Goal: Task Accomplishment & Management: Use online tool/utility

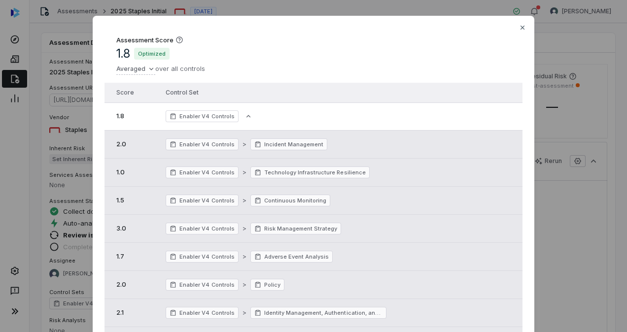
scroll to position [231, 0]
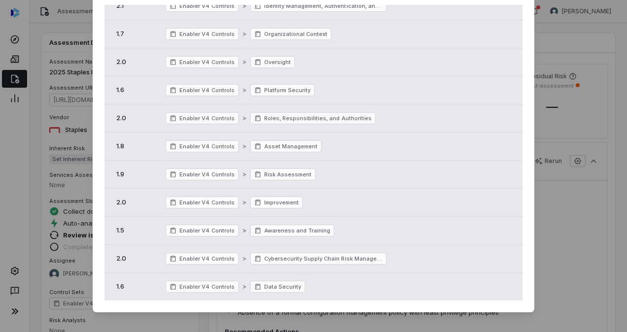
click at [13, 78] on div "Assessment Score 1.8 Optimized Averaged over all controls Score Control Set 1.8…" at bounding box center [313, 166] width 627 height 332
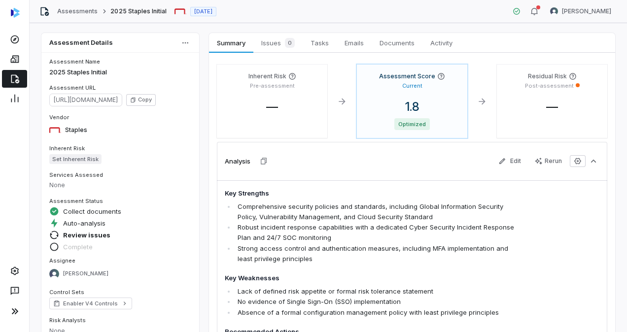
click at [13, 78] on icon at bounding box center [15, 79] width 10 height 10
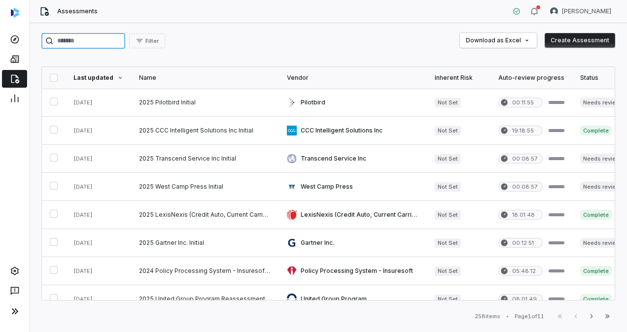
click at [103, 41] on input "search" at bounding box center [83, 41] width 84 height 16
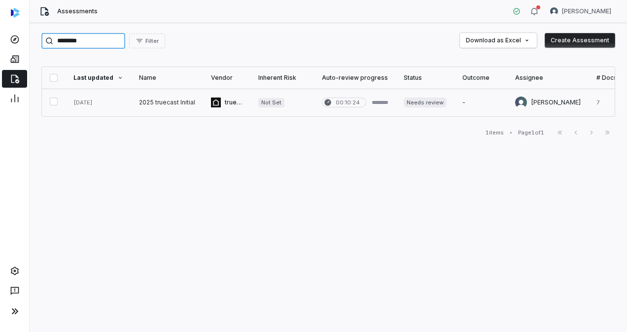
type input "********"
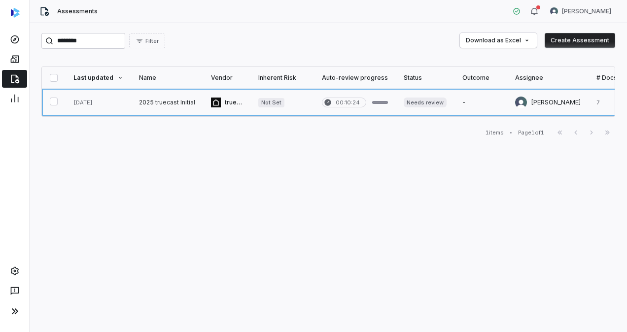
click at [149, 102] on link at bounding box center [167, 103] width 72 height 28
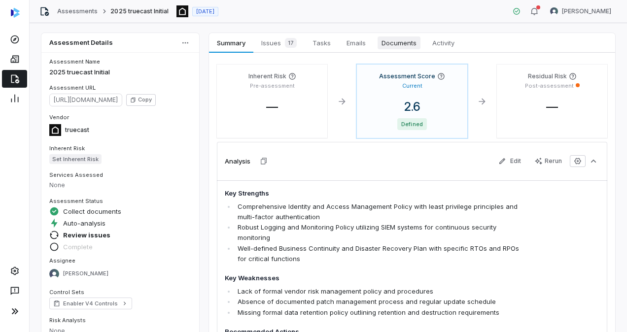
click at [407, 44] on span "Documents" at bounding box center [399, 42] width 43 height 13
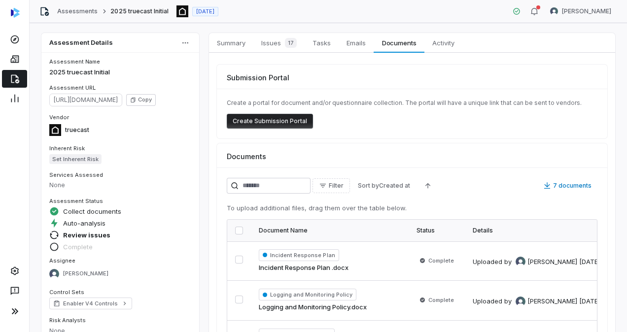
click at [306, 165] on div "Documents Filter Sort by Created at 7 documents To upload additional files, dra…" at bounding box center [412, 304] width 390 height 322
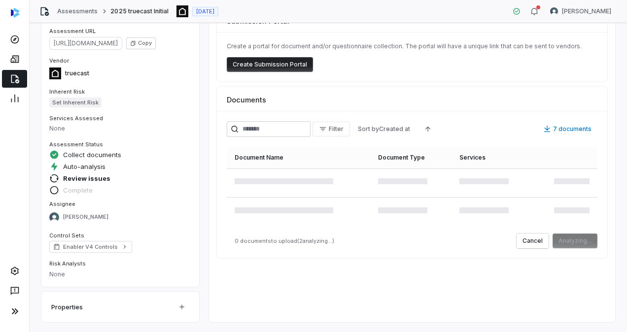
scroll to position [56, 0]
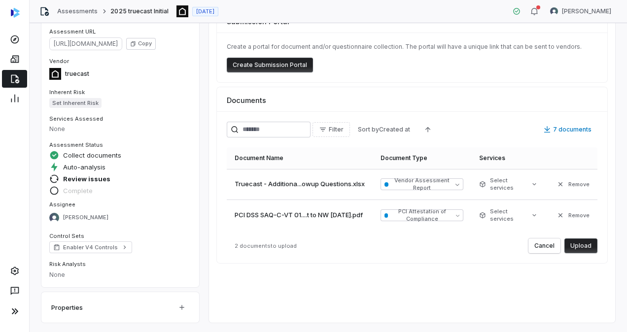
click at [580, 246] on button "Upload" at bounding box center [580, 246] width 33 height 15
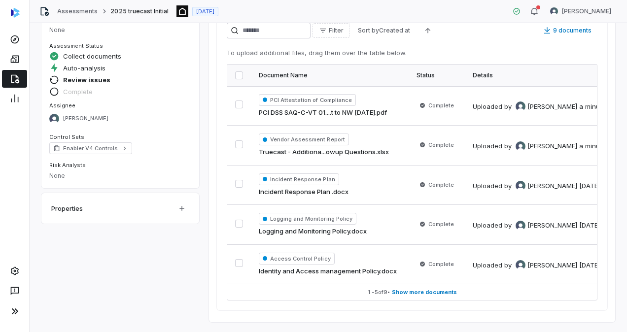
scroll to position [0, 0]
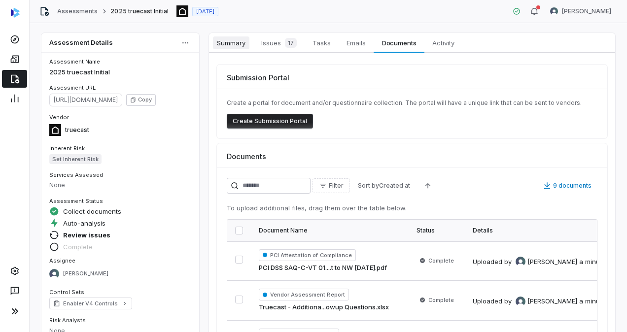
click at [232, 36] on span "Summary" at bounding box center [231, 42] width 36 height 13
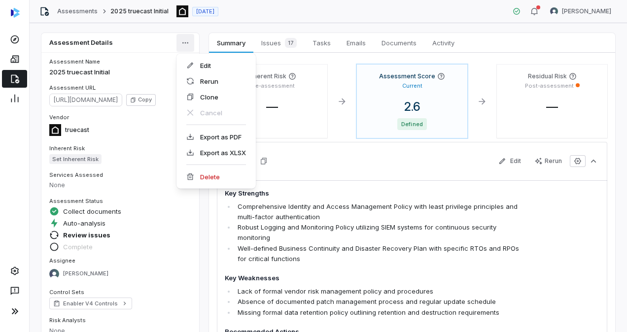
click at [187, 37] on html "Assessments 2025 truecast Initial [DATE] [PERSON_NAME] Assessment Details Asses…" at bounding box center [313, 166] width 627 height 332
click at [205, 85] on div "Rerun" at bounding box center [215, 81] width 71 height 16
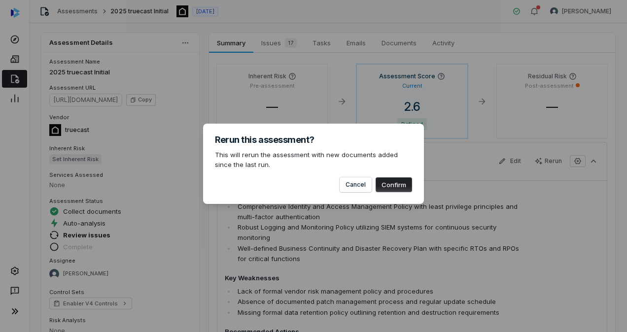
click at [405, 187] on button "Confirm" at bounding box center [394, 184] width 36 height 15
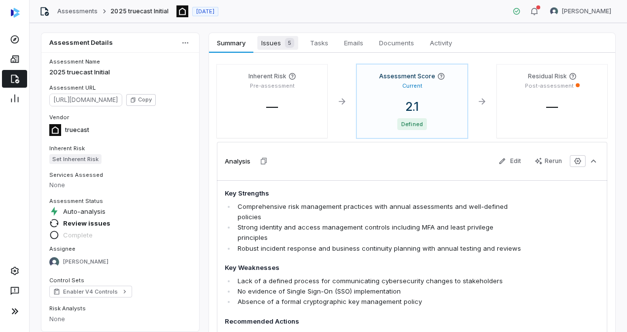
click at [270, 38] on span "Issues 5" at bounding box center [277, 43] width 41 height 14
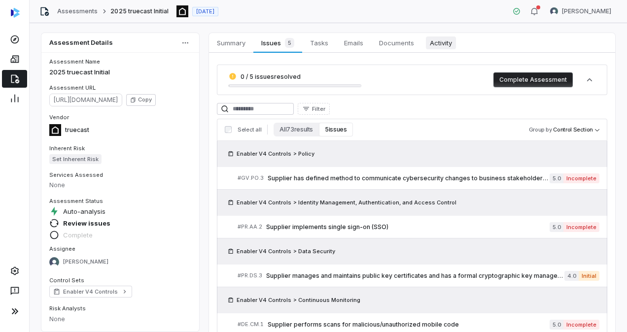
click at [449, 49] on span "Activity" at bounding box center [441, 42] width 30 height 13
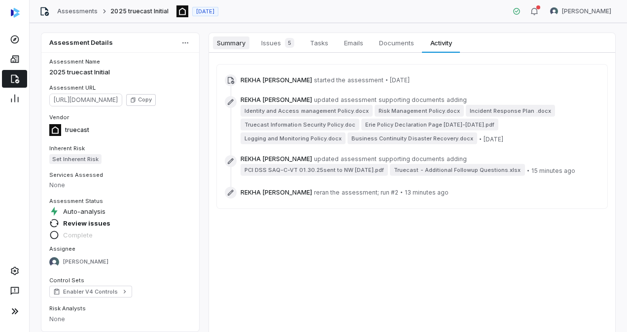
click at [238, 40] on span "Summary" at bounding box center [231, 42] width 36 height 13
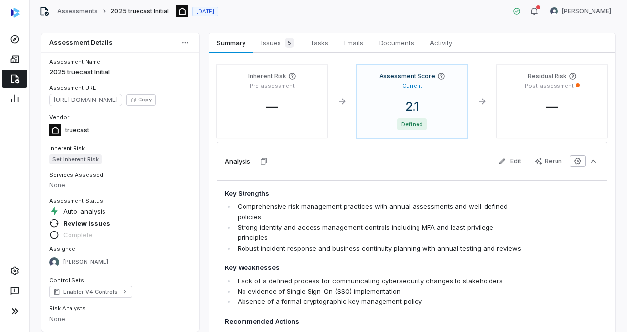
click at [574, 162] on icon "button" at bounding box center [578, 161] width 8 height 8
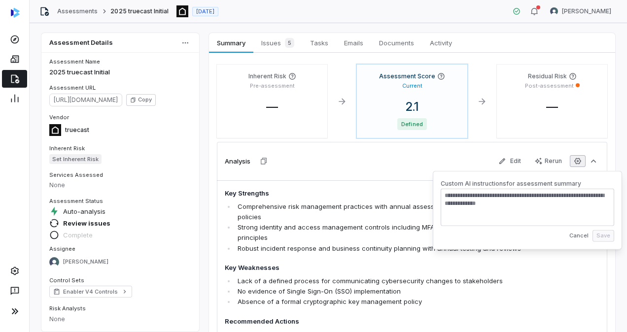
type textarea "*"
click at [440, 162] on div "Analysis Edit Rerun" at bounding box center [412, 161] width 390 height 38
